Goal: Task Accomplishment & Management: Manage account settings

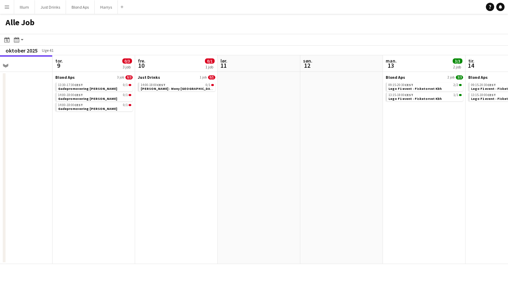
scroll to position [0, 193]
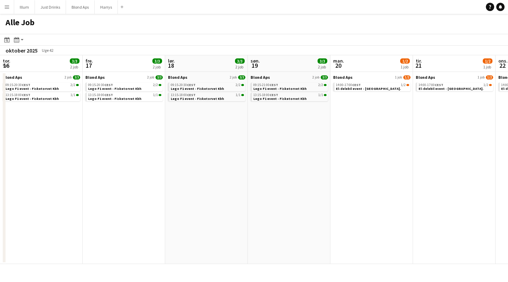
scroll to position [0, 240]
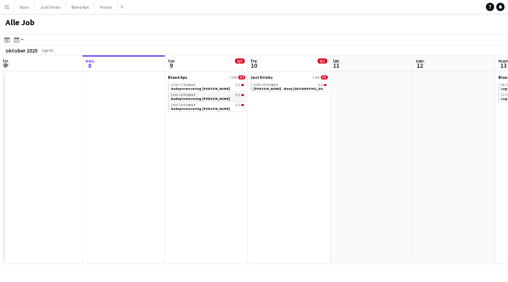
click at [213, 96] on div "14:00-18:00 CEST 0/1" at bounding box center [207, 94] width 73 height 3
click at [80, 9] on button "Blond Aps Luk" at bounding box center [80, 6] width 29 height 13
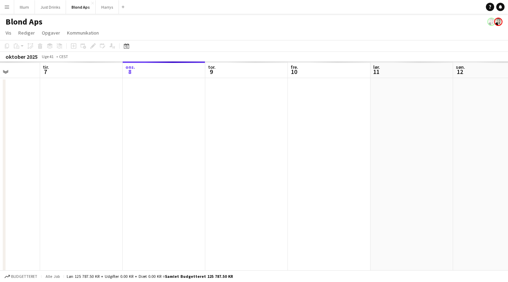
scroll to position [0, 181]
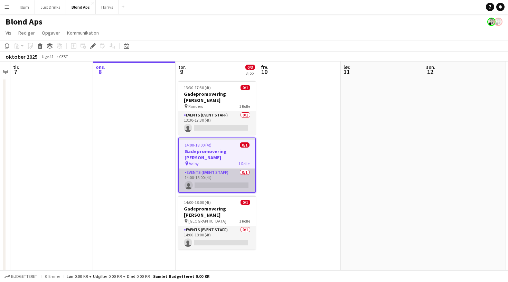
click at [212, 174] on app-card-role "Events (Event Staff) 0/1 14:00-18:00 (4t) single-neutral-actions" at bounding box center [217, 181] width 76 height 24
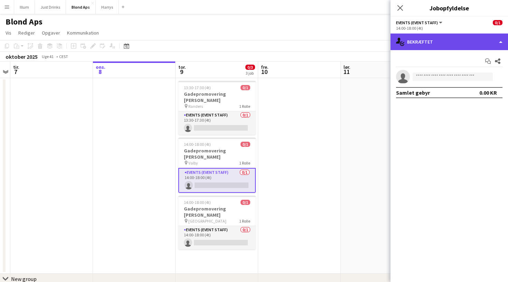
click at [459, 40] on div "single-neutral-actions-check-2 Bekræftet" at bounding box center [450, 42] width 118 height 17
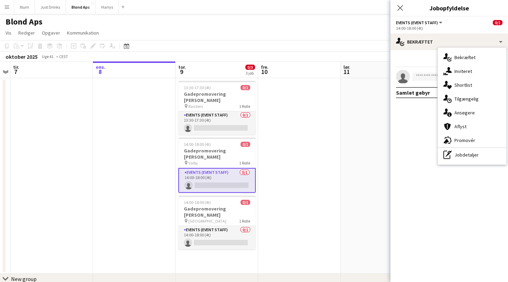
click at [419, 71] on app-invite-slot "single-neutral-actions" at bounding box center [450, 77] width 118 height 14
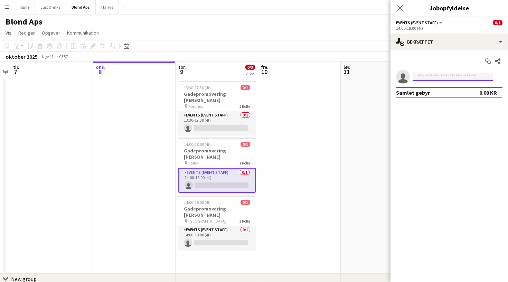
click at [425, 75] on input at bounding box center [453, 77] width 80 height 8
type input "*******"
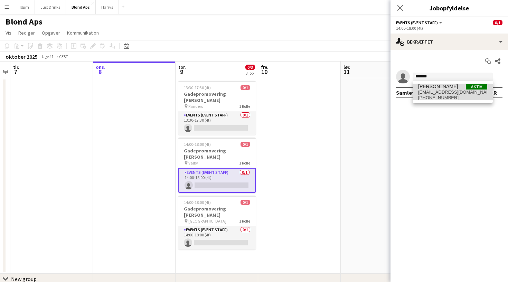
click at [446, 91] on span "andreasrubin77@gmail.com" at bounding box center [452, 93] width 69 height 6
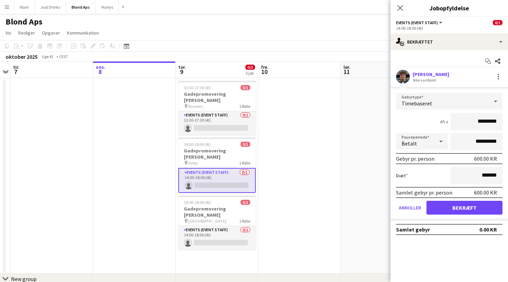
click at [455, 208] on button "Bekræft" at bounding box center [465, 208] width 76 height 14
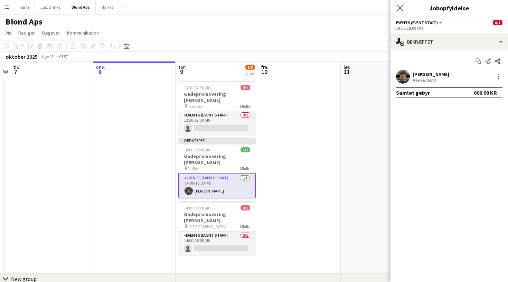
click at [404, 8] on app-icon "Luk pop-in" at bounding box center [401, 8] width 10 height 10
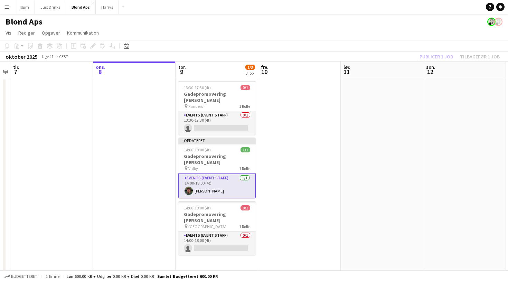
click at [319, 154] on app-date-cell at bounding box center [299, 176] width 83 height 196
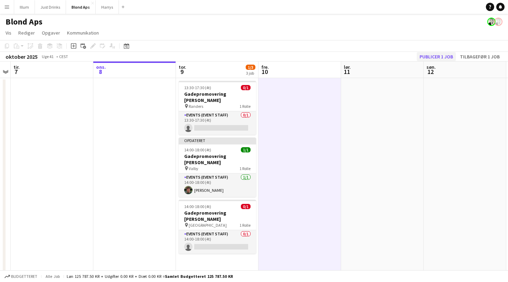
click at [425, 55] on button "Publicer 1 job" at bounding box center [436, 56] width 39 height 9
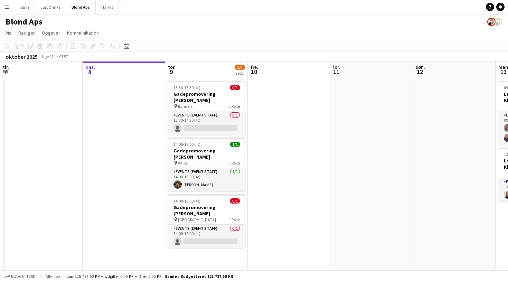
scroll to position [0, 177]
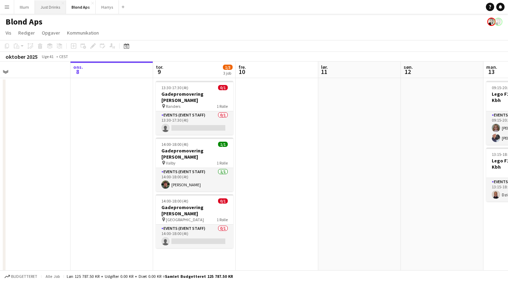
click at [51, 10] on button "Just Drinks Luk" at bounding box center [50, 6] width 31 height 13
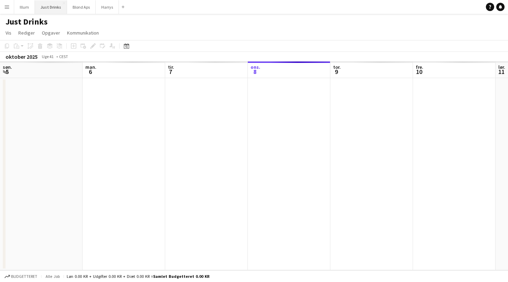
scroll to position [0, 165]
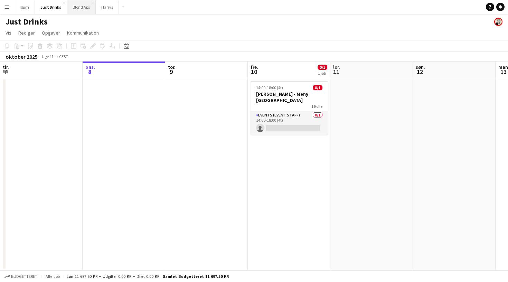
click at [78, 9] on button "Blond Aps Luk" at bounding box center [81, 6] width 29 height 13
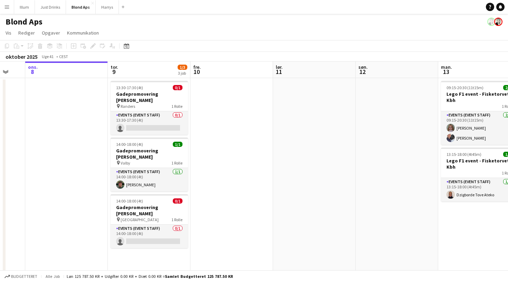
scroll to position [0, 229]
